Goal: Task Accomplishment & Management: Use online tool/utility

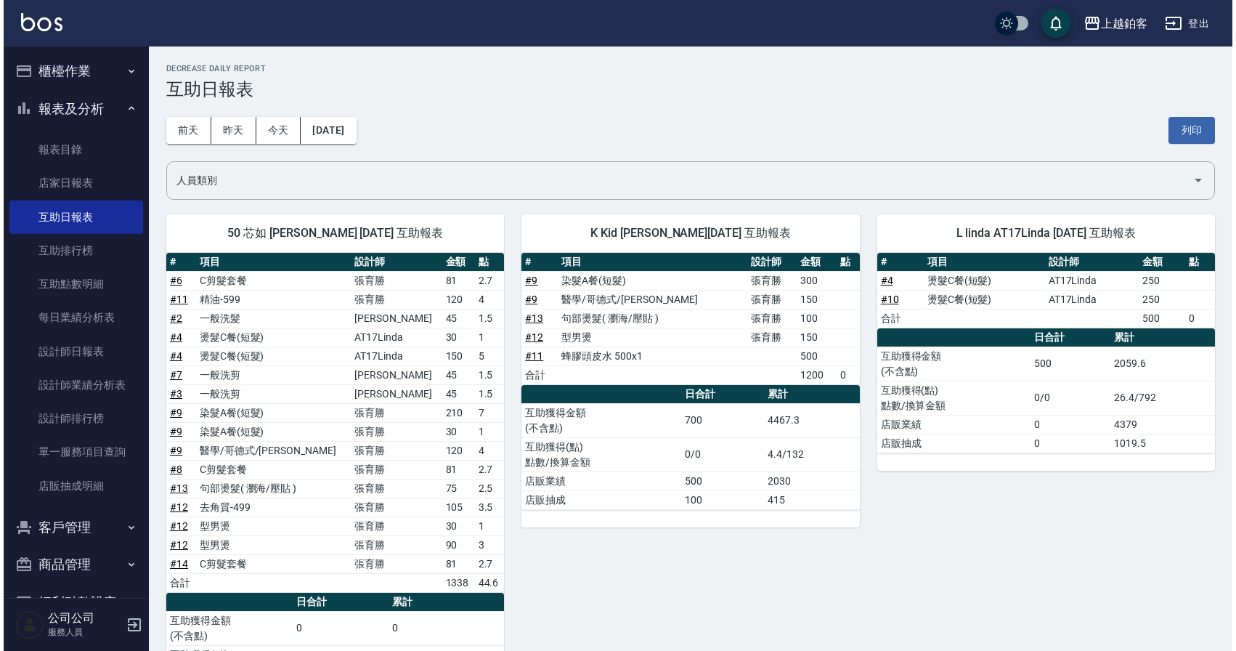
scroll to position [40, 0]
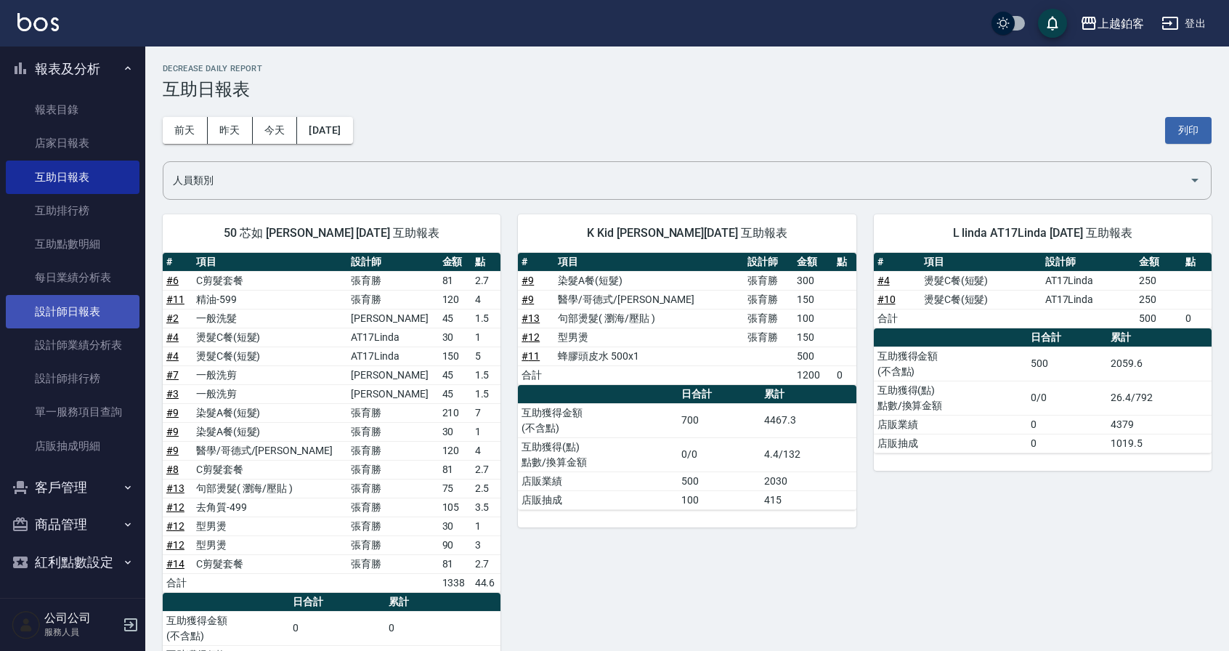
click at [79, 320] on link "設計師日報表" at bounding box center [73, 311] width 134 height 33
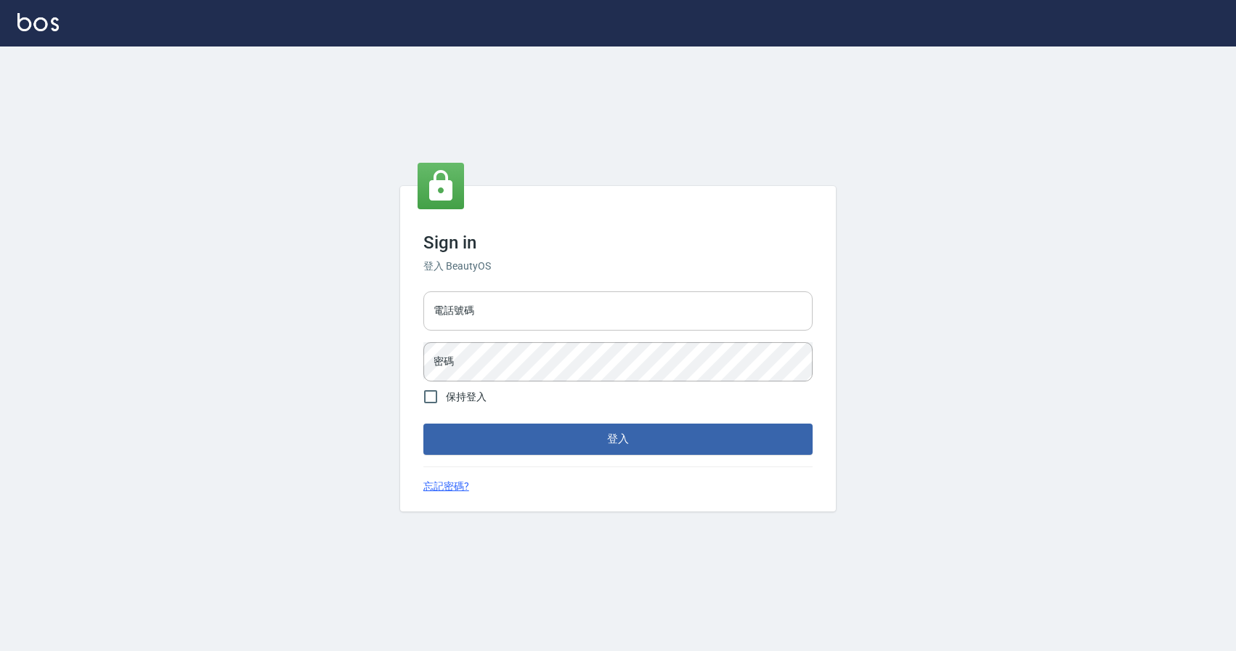
click at [584, 311] on input "電話號碼" at bounding box center [617, 310] width 389 height 39
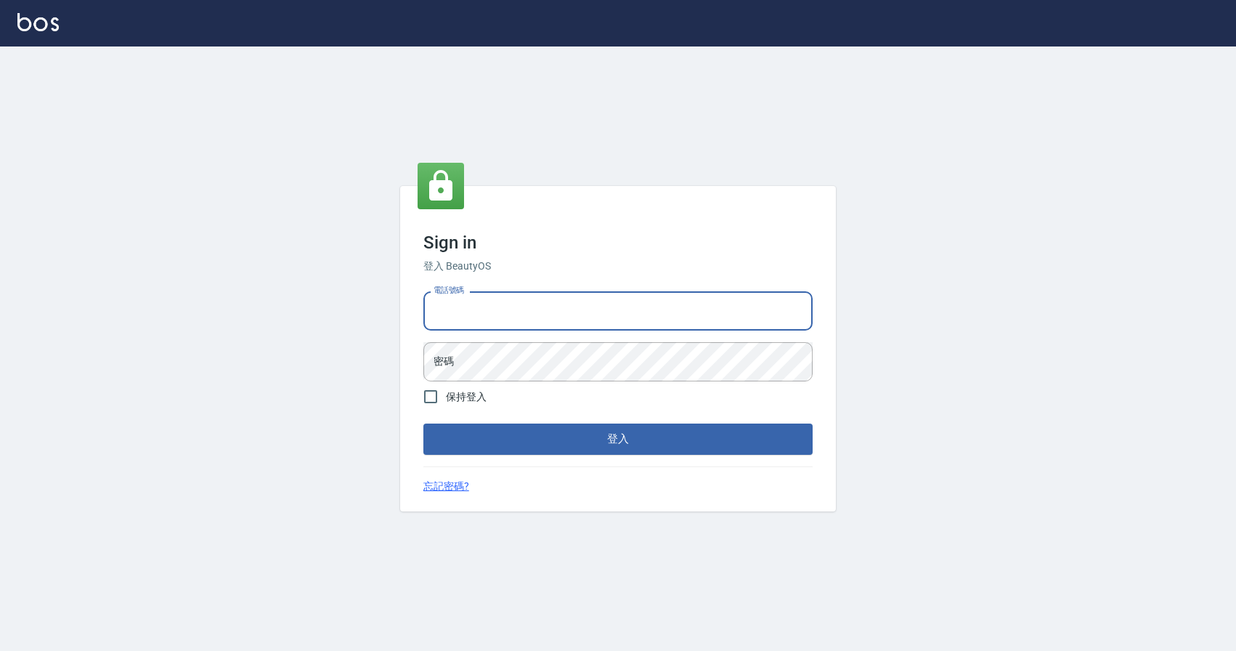
type input "0424526080"
drag, startPoint x: 501, startPoint y: 315, endPoint x: 463, endPoint y: 313, distance: 37.8
click at [466, 314] on input "0424526080" at bounding box center [617, 310] width 389 height 39
drag, startPoint x: 500, startPoint y: 307, endPoint x: 532, endPoint y: 310, distance: 31.4
click at [532, 310] on input "0424526080" at bounding box center [617, 310] width 389 height 39
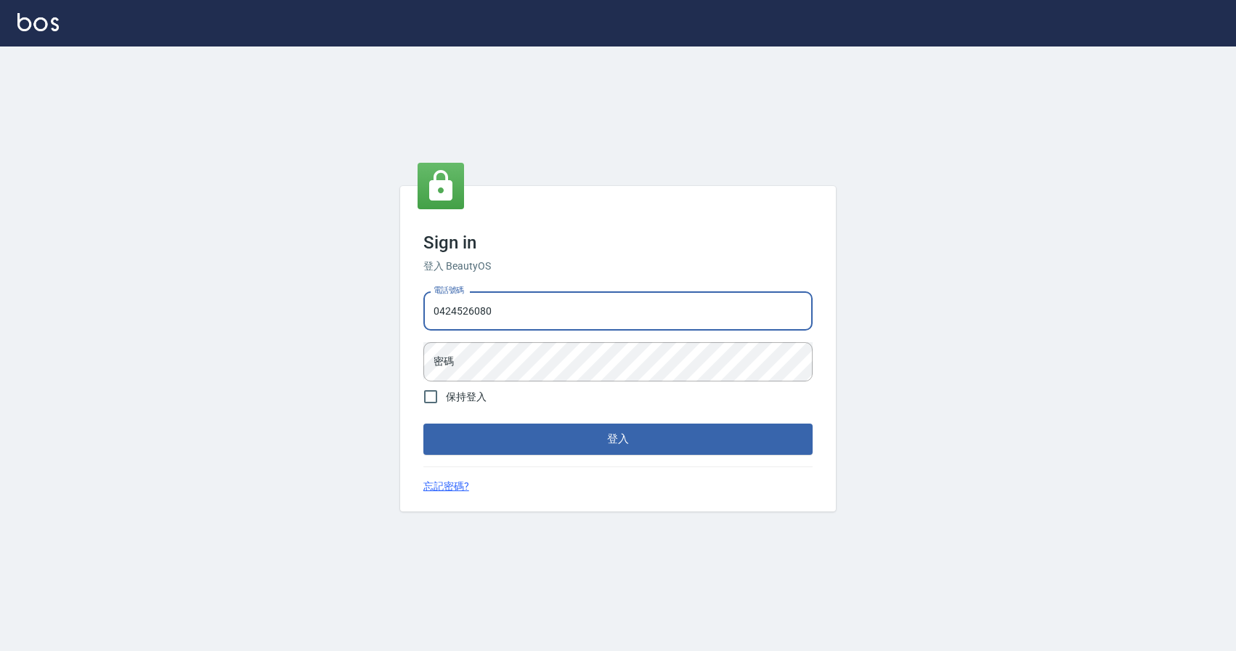
click at [531, 310] on input "0424526080" at bounding box center [617, 310] width 389 height 39
drag, startPoint x: 521, startPoint y: 311, endPoint x: 470, endPoint y: 312, distance: 50.9
click at [470, 312] on input "0424526080" at bounding box center [617, 310] width 389 height 39
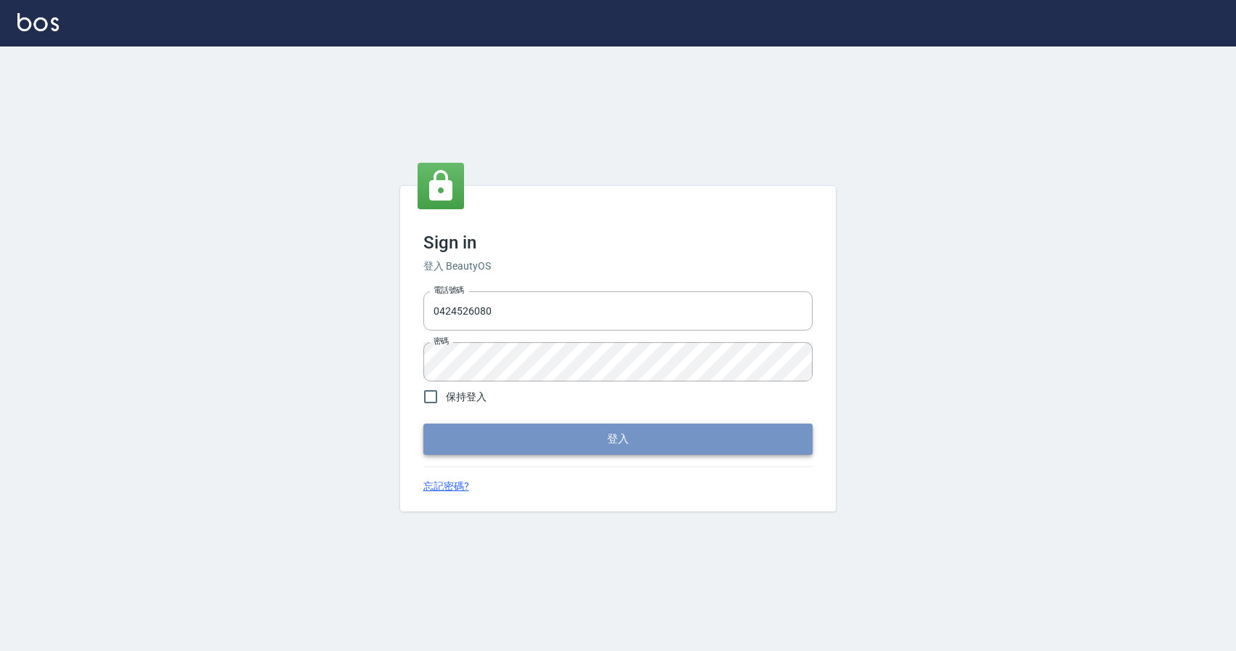
click at [489, 429] on button "登入" at bounding box center [617, 438] width 389 height 31
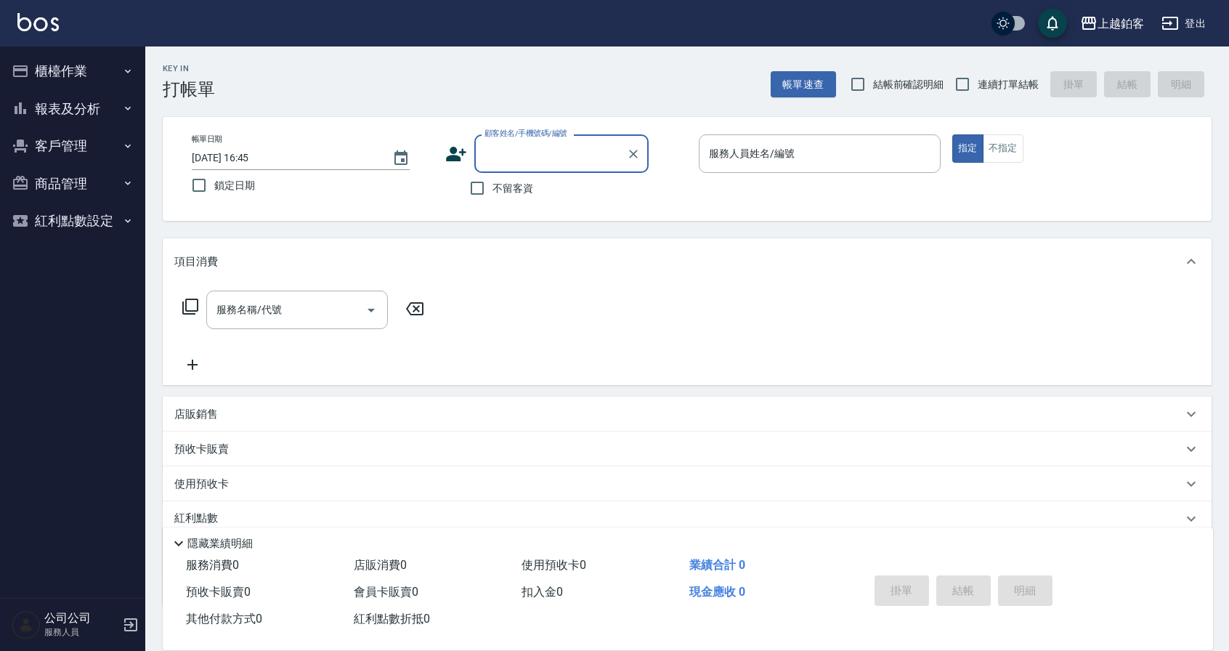
click at [65, 118] on button "報表及分析" at bounding box center [73, 109] width 134 height 38
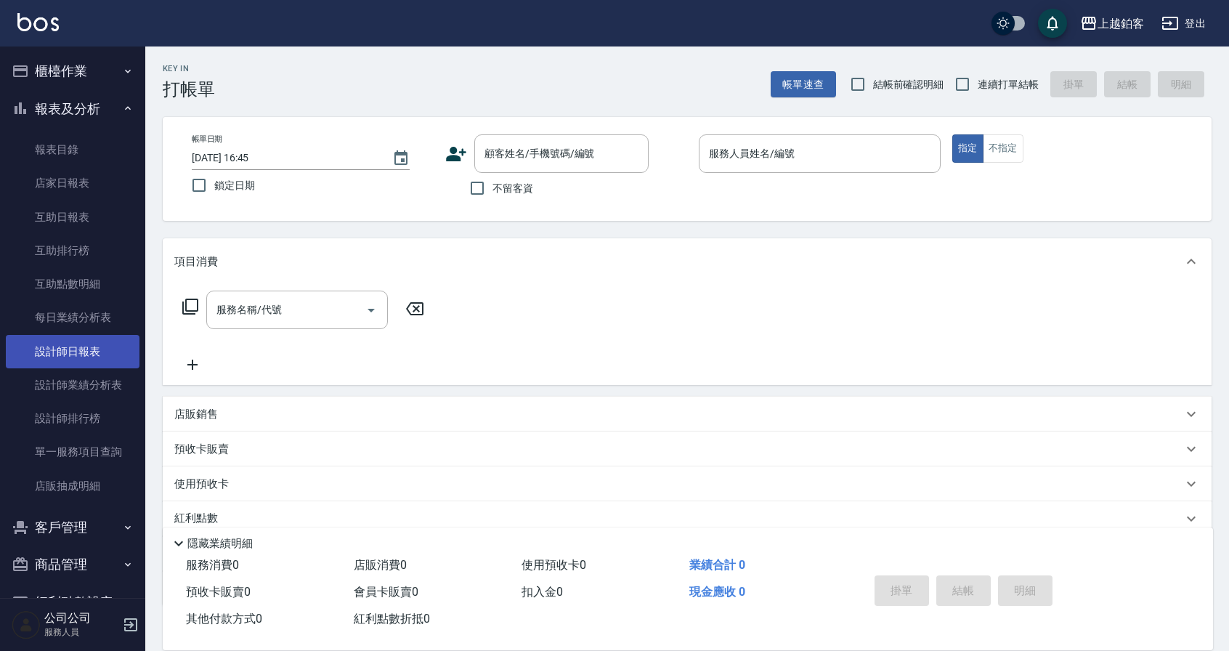
click at [102, 359] on link "設計師日報表" at bounding box center [73, 351] width 134 height 33
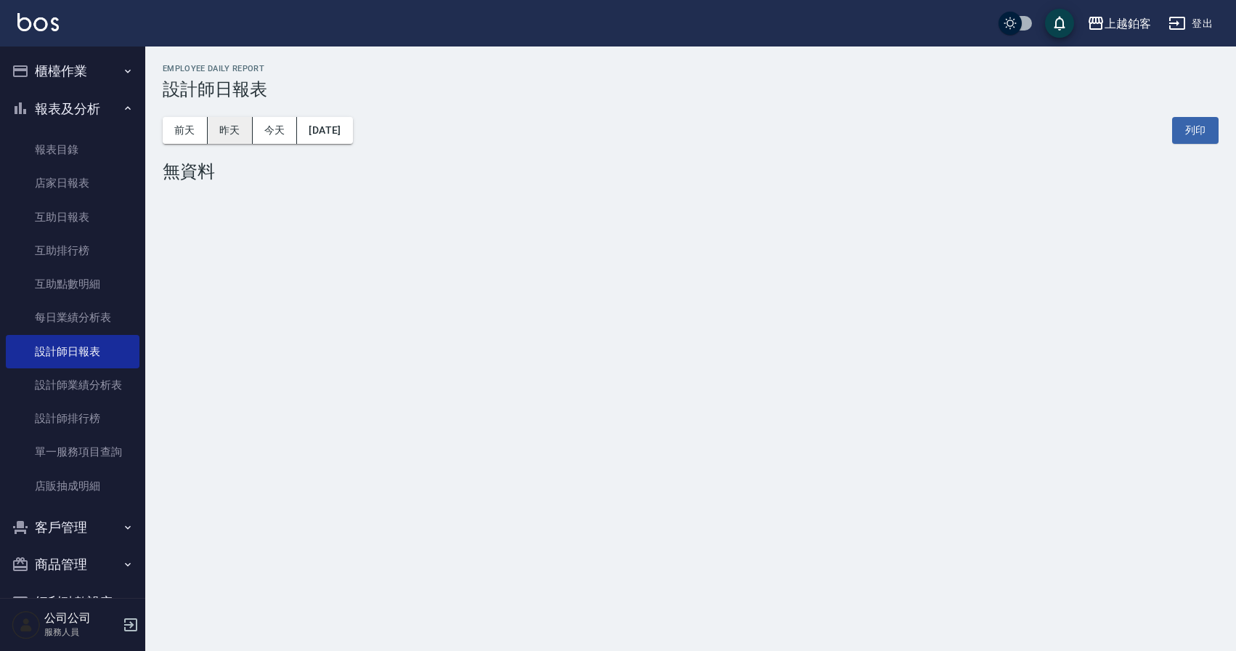
click at [230, 134] on button "昨天" at bounding box center [230, 130] width 45 height 27
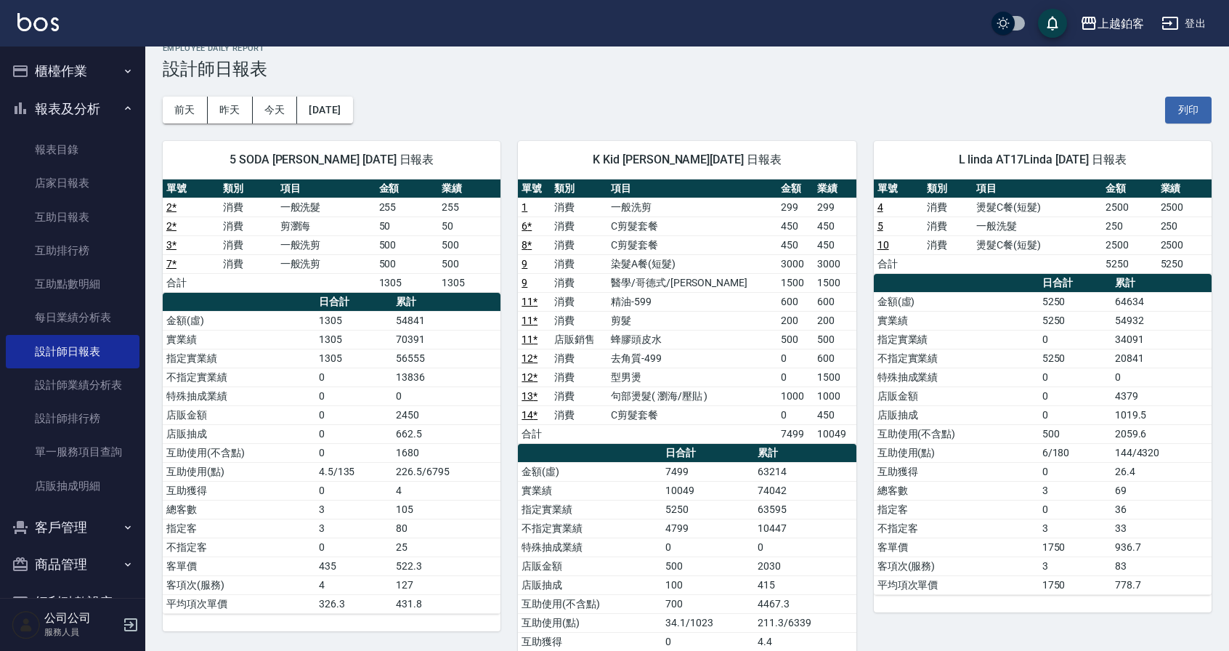
scroll to position [33, 0]
